Goal: Information Seeking & Learning: Learn about a topic

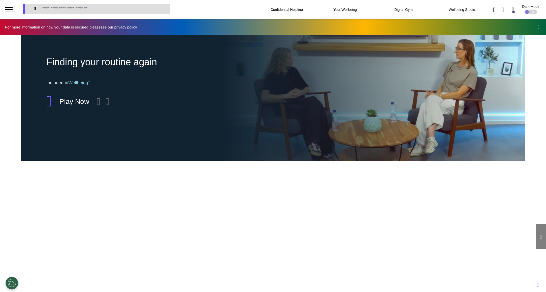
scroll to position [0, 252]
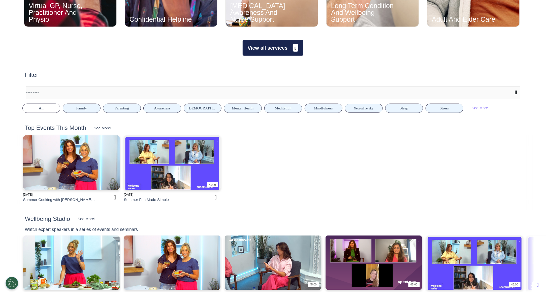
click at [275, 49] on button "View all services" at bounding box center [273, 48] width 61 height 16
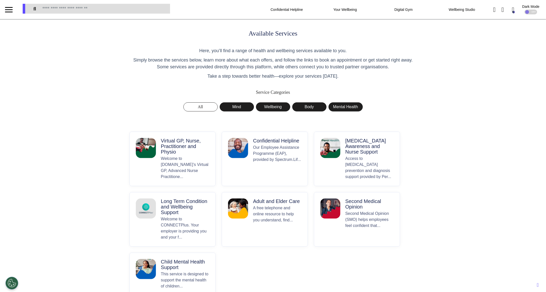
click at [175, 146] on p "Virtual GP, Nurse, Practitioner and Physio" at bounding box center [185, 146] width 48 height 17
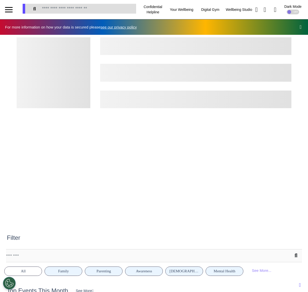
scroll to position [0, 193]
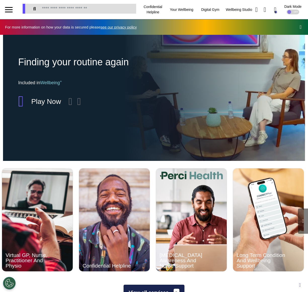
click at [3, 2] on div at bounding box center [9, 9] width 18 height 19
click at [9, 7] on div at bounding box center [9, 7] width 8 height 1
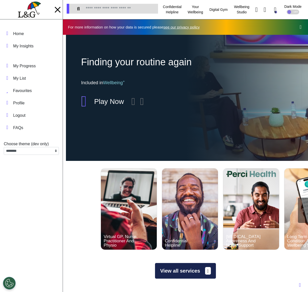
scroll to position [0, 153]
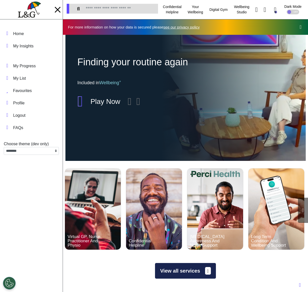
click at [60, 8] on div at bounding box center [58, 10] width 8 height 8
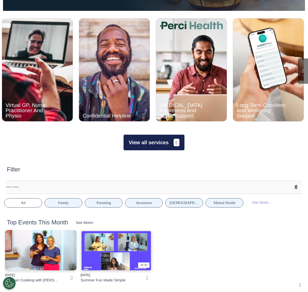
scroll to position [125, 0]
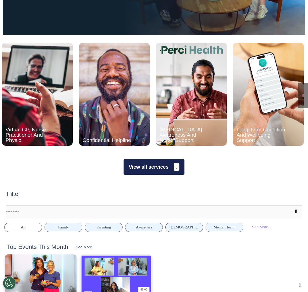
click at [162, 166] on button "View all services" at bounding box center [154, 167] width 61 height 16
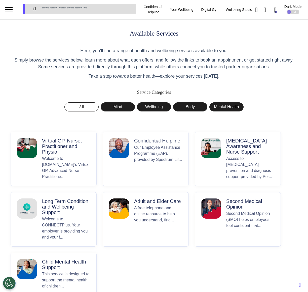
click at [120, 112] on div "Available Services Here, you’ll find a range of health and wellbeing services a…" at bounding box center [154, 162] width 295 height 266
click at [119, 106] on button "Mind" at bounding box center [118, 106] width 34 height 9
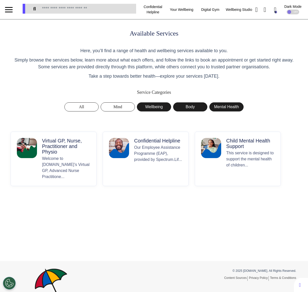
click at [85, 106] on button "All" at bounding box center [82, 106] width 34 height 9
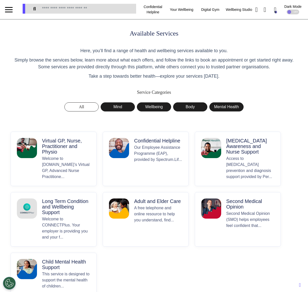
click at [71, 158] on p "Welcome to Spectrum.Life’s Virtual GP, Advanced Nurse Practitione..." at bounding box center [66, 167] width 48 height 24
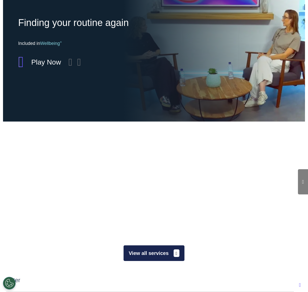
scroll to position [0, 193]
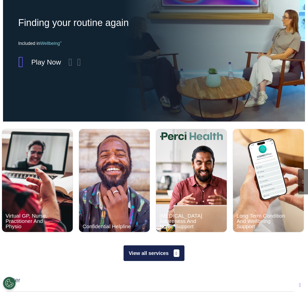
click at [141, 253] on button "View all services" at bounding box center [154, 253] width 61 height 16
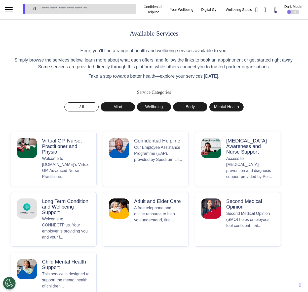
click at [69, 163] on p "Welcome to Spectrum.Life’s Virtual GP, Advanced Nurse Practitione..." at bounding box center [66, 167] width 48 height 24
